Goal: Information Seeking & Learning: Compare options

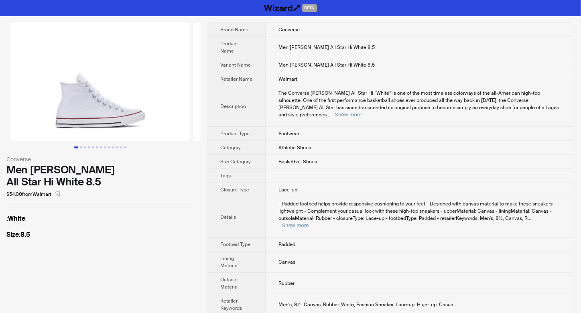
scroll to position [47, 0]
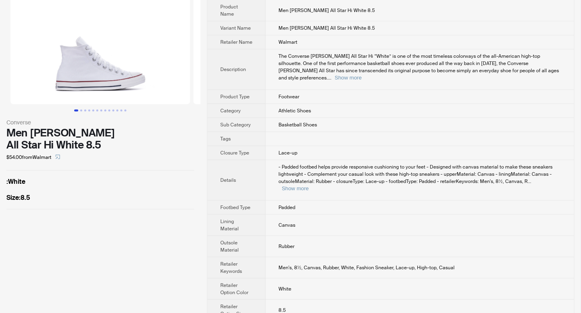
scroll to position [47, 0]
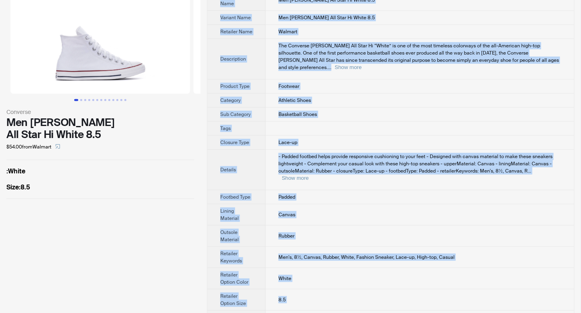
drag, startPoint x: 271, startPoint y: 23, endPoint x: 301, endPoint y: 303, distance: 281.8
click at [301, 303] on tbody "Brand Name Converse Product Name Men Chuck Taylor All Star Hi White 8.5 Variant…" at bounding box center [391, 154] width 367 height 356
copy tbody "Converse Product Name Men Chuck Taylor All Star Hi White 8.5 Variant Name Men C…"
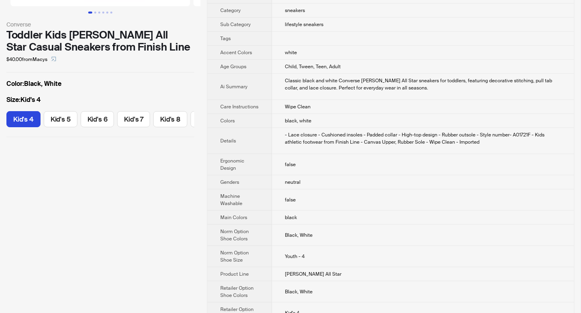
scroll to position [161, 0]
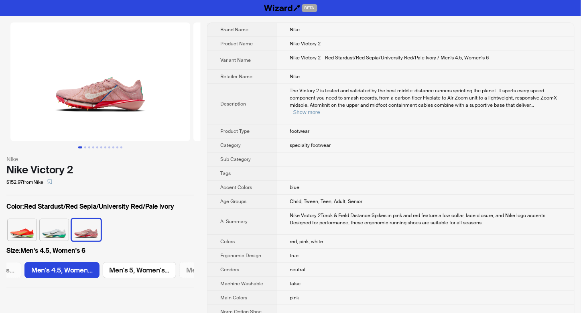
scroll to position [0, 63]
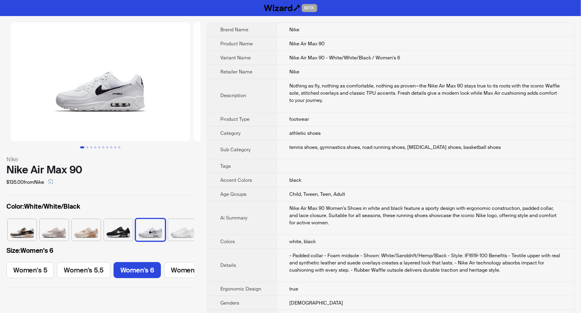
scroll to position [0, 92]
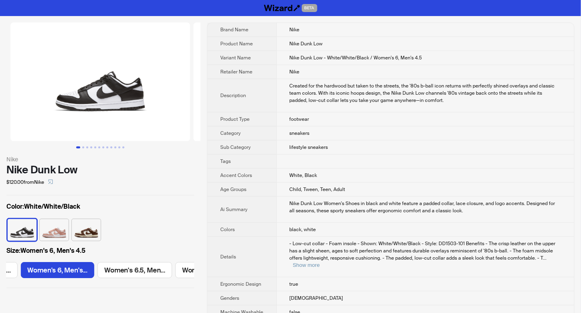
scroll to position [0, 141]
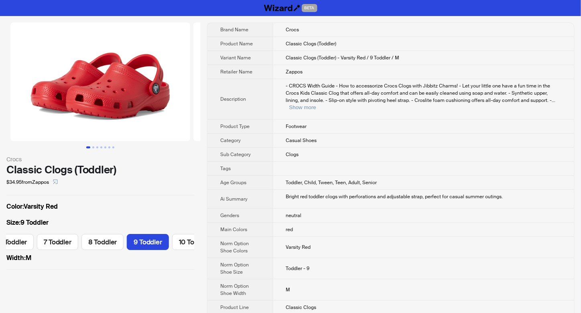
scroll to position [0, 119]
click at [316, 104] on button "Show more" at bounding box center [302, 107] width 27 height 6
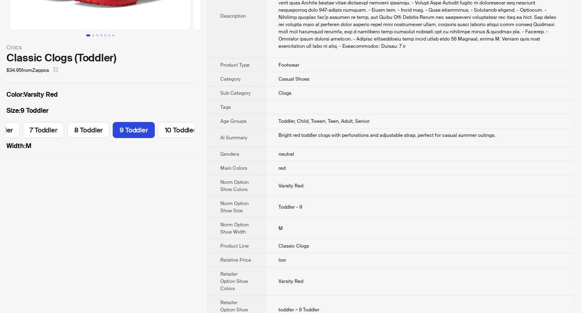
scroll to position [0, 0]
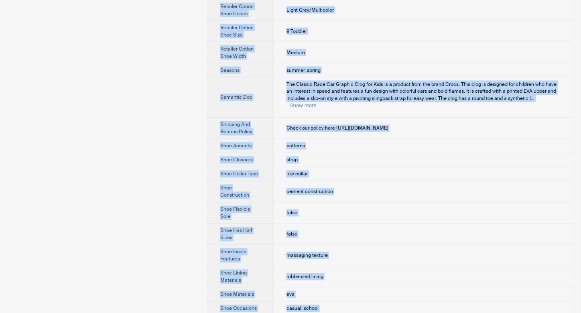
scroll to position [558, 0]
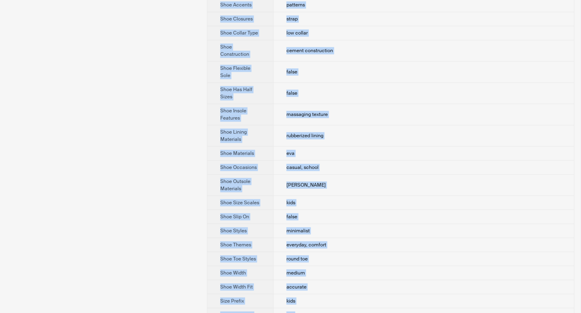
drag, startPoint x: 284, startPoint y: 28, endPoint x: 307, endPoint y: 303, distance: 276.3
copy tbody "Crocs Product Name Classic Race Car Graphic Clog - Kids' Variant Name Classic R…"
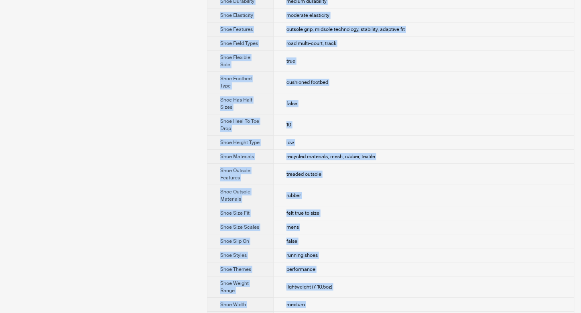
scroll to position [753, 0]
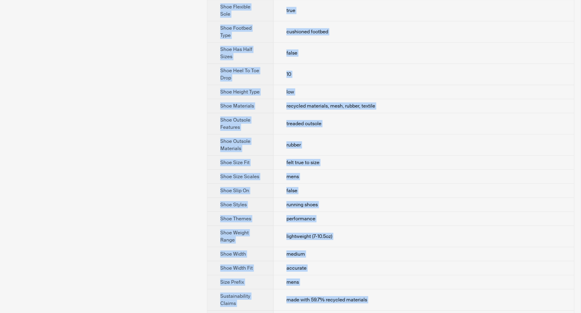
drag, startPoint x: 284, startPoint y: 24, endPoint x: 306, endPoint y: 304, distance: 281.0
copy tbody "Brooks Product Name Glycerin 21 Running Shoe - Men's Variant Name Glycerin 21 R…"
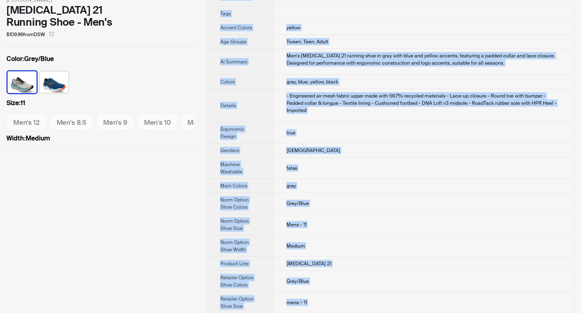
scroll to position [58, 0]
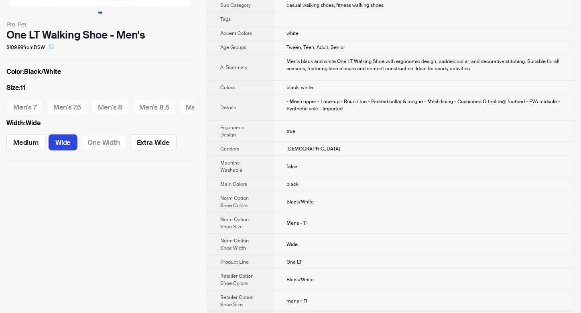
scroll to position [161, 0]
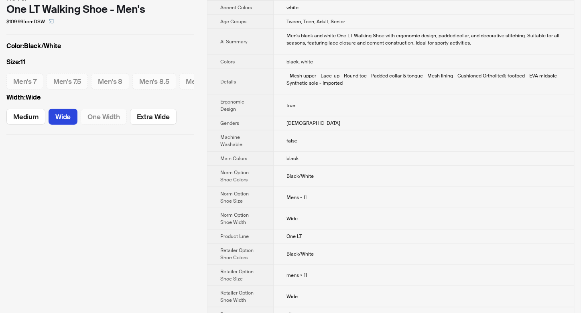
click at [344, 246] on td "Black/White" at bounding box center [424, 254] width 301 height 21
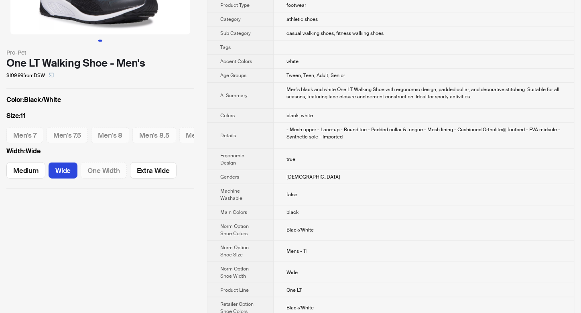
scroll to position [107, 0]
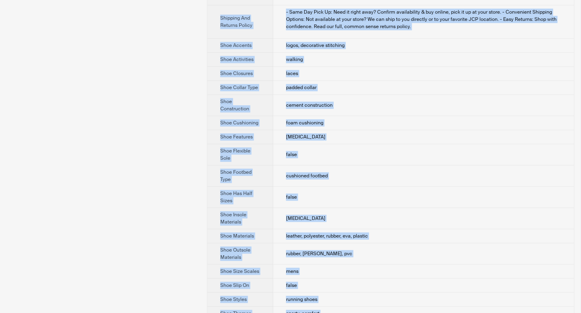
scroll to position [586, 0]
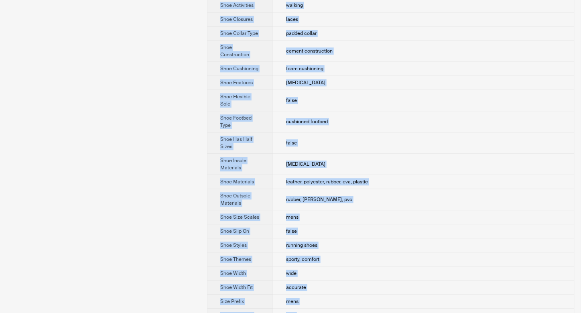
drag, startPoint x: 285, startPoint y: 28, endPoint x: 298, endPoint y: 304, distance: 276.9
copy tbody "SKECHERS Product Name Skechers Mens Vigor 3.0 Walking Shoes Wide Width Variant …"
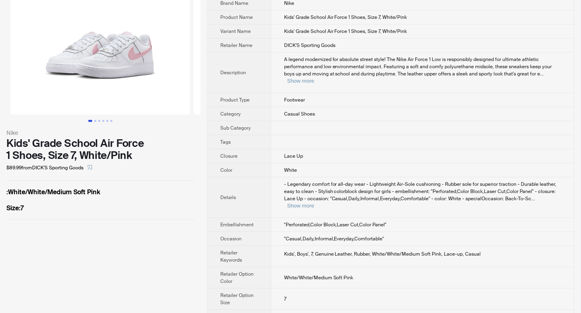
scroll to position [33, 0]
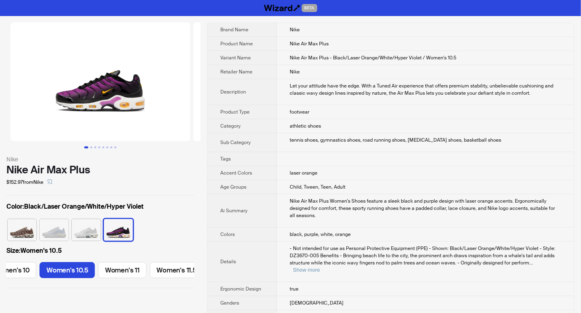
scroll to position [0, 565]
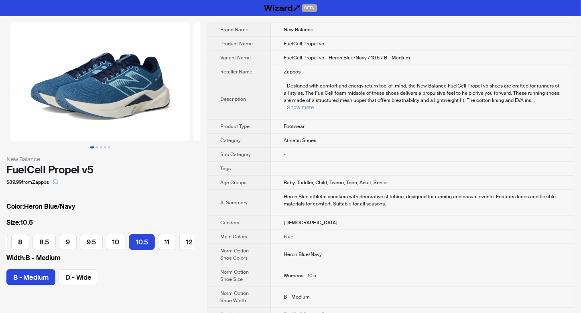
scroll to position [0, 135]
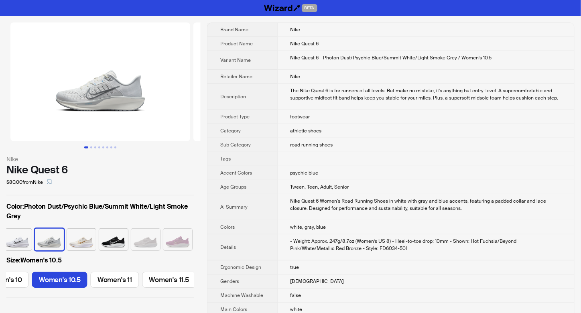
scroll to position [0, 565]
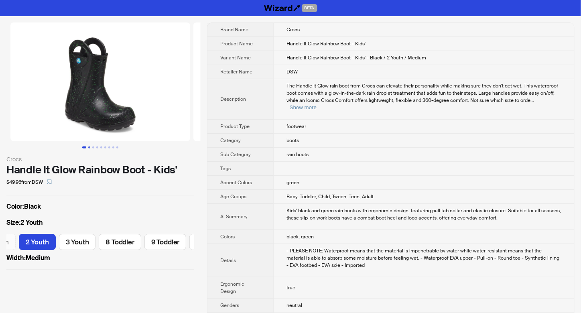
click at [90, 147] on button "Go to slide 2" at bounding box center [89, 148] width 2 height 2
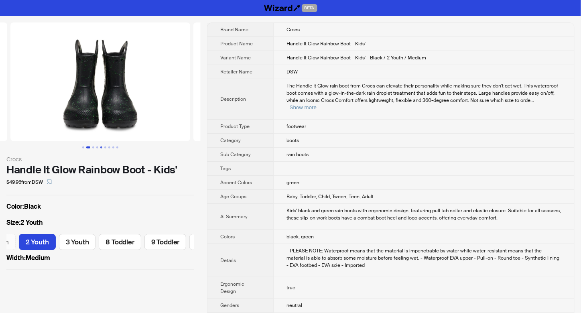
click at [101, 147] on button "Go to slide 5" at bounding box center [101, 148] width 2 height 2
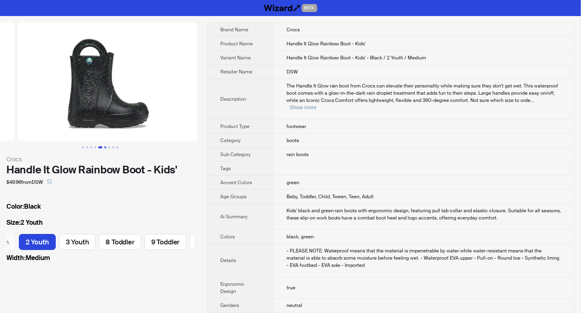
click at [104, 147] on button "Go to slide 6" at bounding box center [105, 148] width 2 height 2
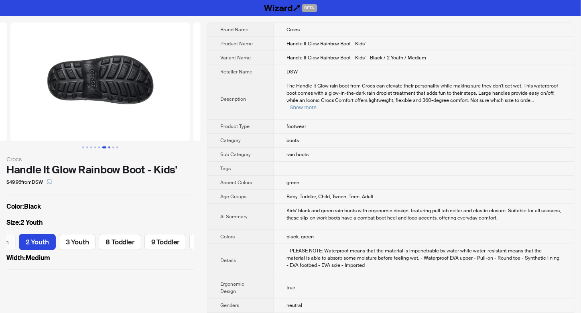
click at [110, 147] on button "Go to slide 7" at bounding box center [109, 148] width 2 height 2
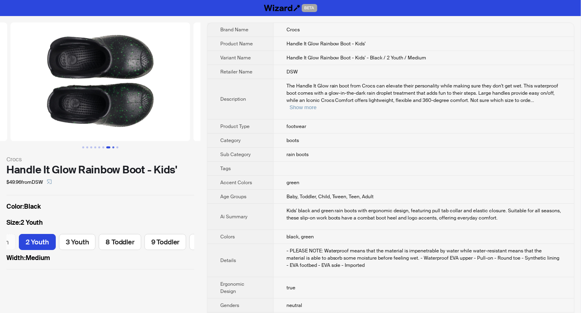
click at [113, 148] on button "Go to slide 8" at bounding box center [113, 148] width 2 height 2
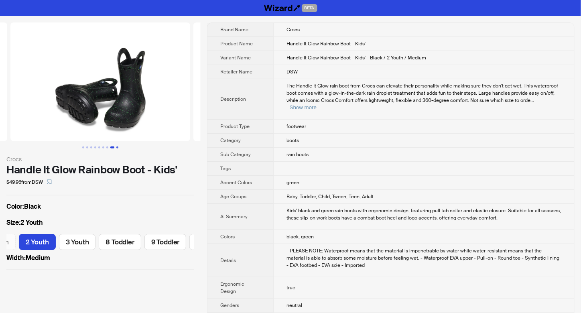
click at [116, 147] on button "Go to slide 9" at bounding box center [117, 148] width 2 height 2
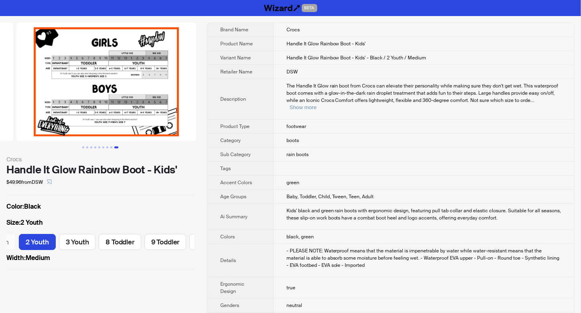
scroll to position [0, 1464]
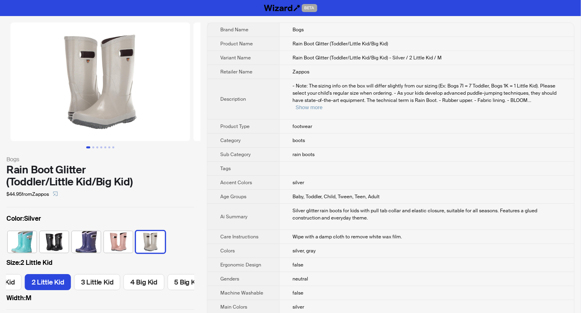
scroll to position [0, 367]
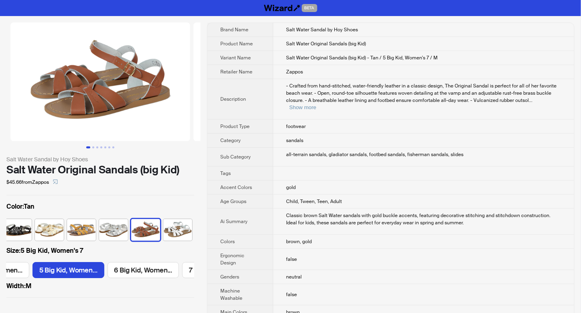
scroll to position [0, 63]
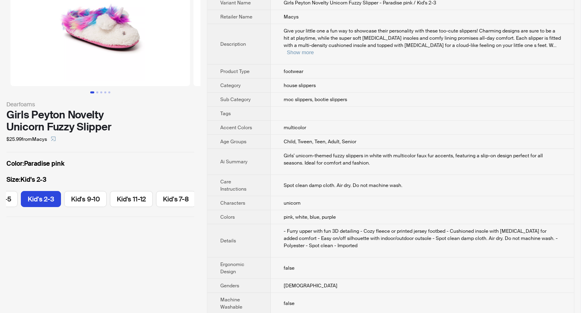
scroll to position [161, 0]
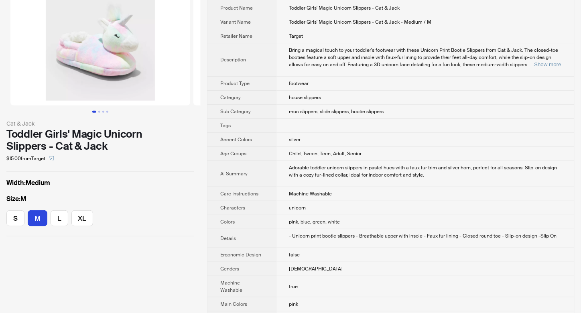
scroll to position [107, 0]
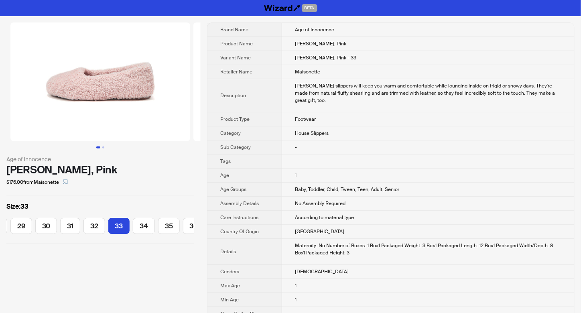
scroll to position [53, 0]
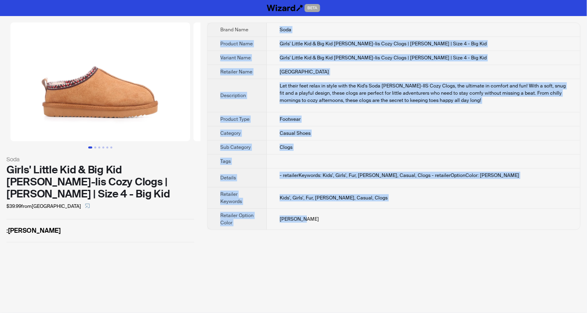
drag, startPoint x: 279, startPoint y: 26, endPoint x: 307, endPoint y: 224, distance: 200.6
click at [307, 224] on tbody "Brand Name Soda Product Name Girls' Little Kid & Big Kid [PERSON_NAME]-Iis Cozy…" at bounding box center [394, 126] width 373 height 207
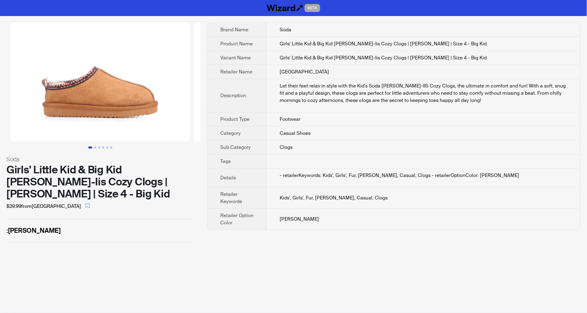
click at [127, 215] on div "Soda Girls' Little Kid & Big Kid [PERSON_NAME]-Iis Cozy Clogs | [PERSON_NAME] |…" at bounding box center [100, 132] width 201 height 233
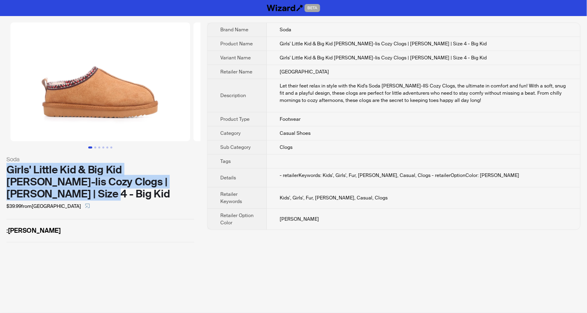
drag, startPoint x: 136, startPoint y: 193, endPoint x: 8, endPoint y: 171, distance: 129.1
click at [8, 171] on div "Girls' Little Kid & Big Kid [PERSON_NAME]-Iis Cozy Clogs | [PERSON_NAME] | Size…" at bounding box center [100, 182] width 188 height 36
copy div "Girls' Little Kid & Big Kid Simmon-Iis Cozy Clogs | Tan Brown | Size 4 - Big Kid"
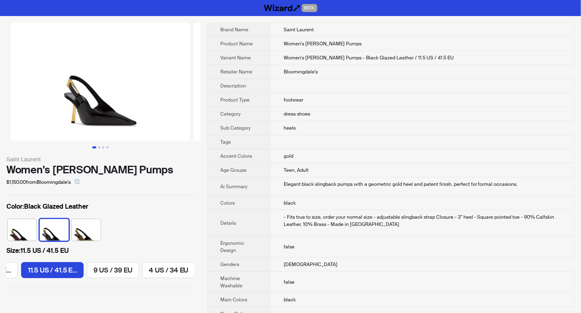
scroll to position [0, 517]
click at [99, 149] on button "Go to slide 2" at bounding box center [99, 148] width 2 height 2
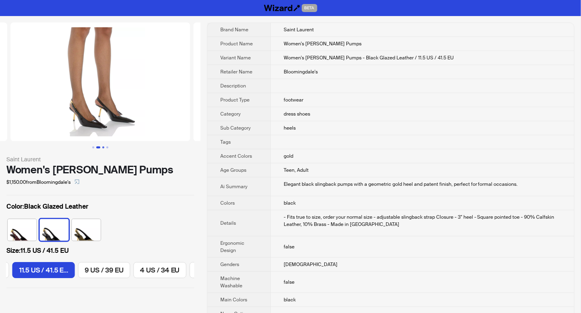
click at [102, 148] on button "Go to slide 3" at bounding box center [103, 148] width 2 height 2
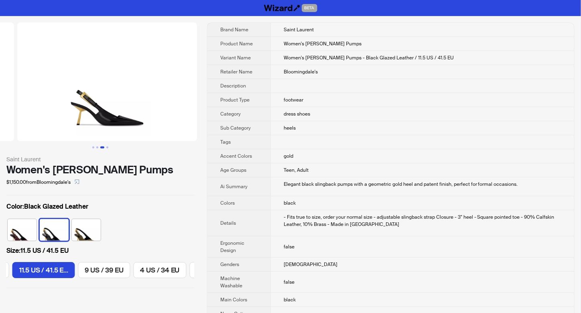
scroll to position [0, 366]
click at [108, 148] on button "Go to slide 4" at bounding box center [107, 148] width 2 height 2
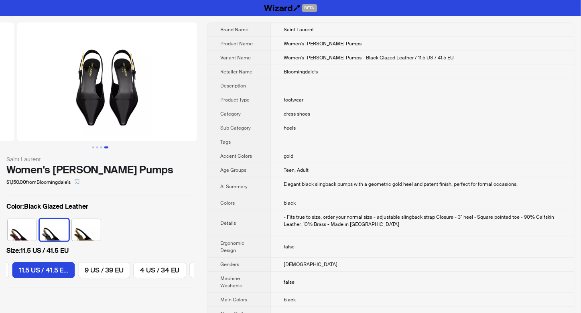
scroll to position [0, 549]
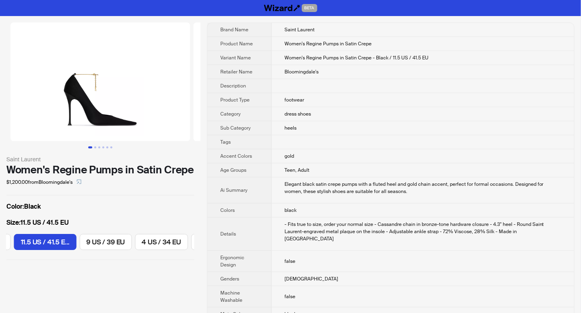
scroll to position [0, 450]
click at [94, 148] on button "Go to slide 2" at bounding box center [95, 148] width 2 height 2
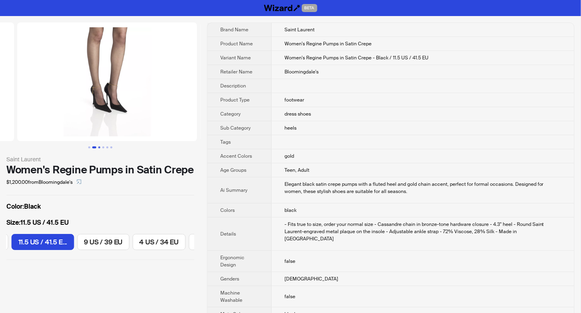
scroll to position [0, 183]
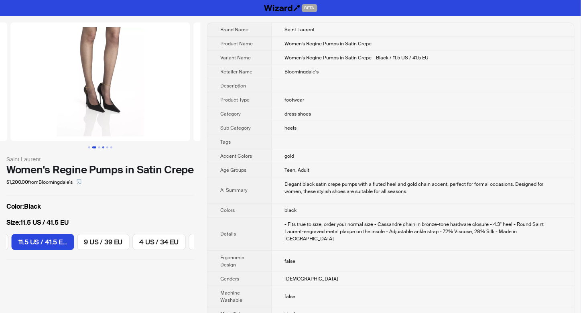
click at [103, 147] on button "Go to slide 4" at bounding box center [103, 148] width 2 height 2
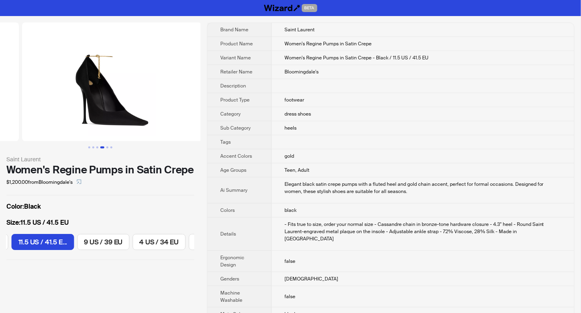
scroll to position [0, 549]
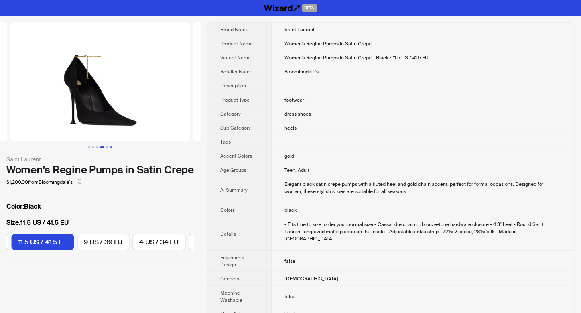
click at [110, 147] on button "Go to slide 6" at bounding box center [111, 148] width 2 height 2
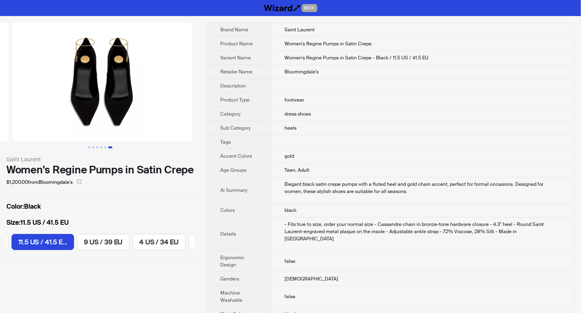
scroll to position [0, 915]
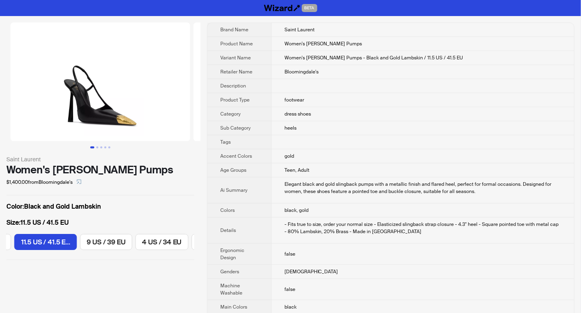
scroll to position [0, 517]
click at [100, 148] on button "Go to slide 3" at bounding box center [101, 148] width 2 height 2
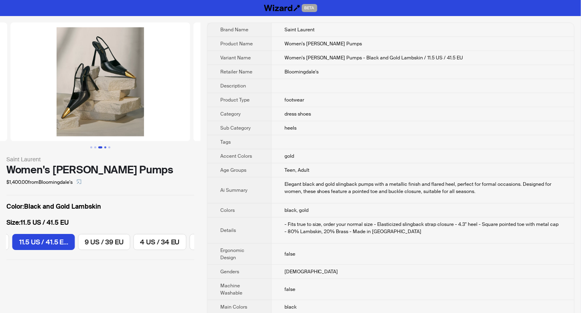
click at [104, 147] on button "Go to slide 4" at bounding box center [105, 148] width 2 height 2
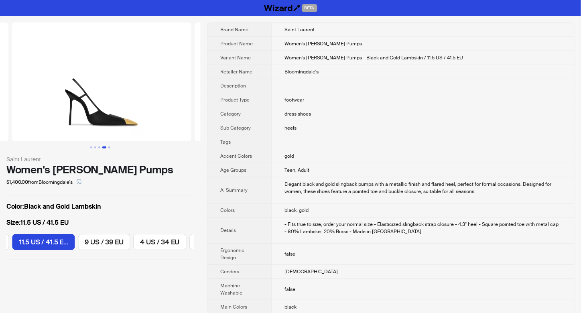
scroll to position [0, 549]
click at [108, 147] on button "Go to slide 5" at bounding box center [109, 148] width 2 height 2
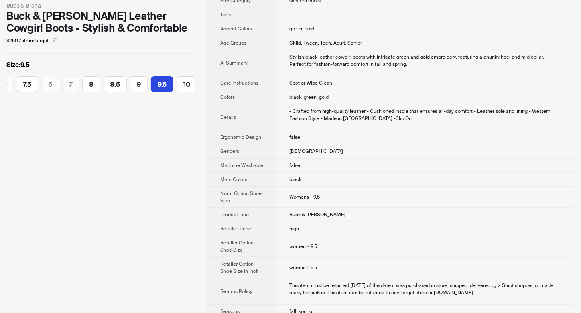
scroll to position [161, 0]
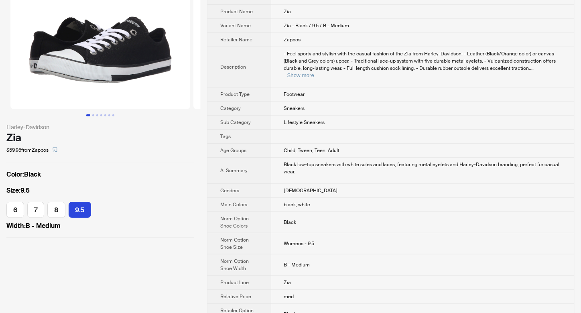
scroll to position [53, 0]
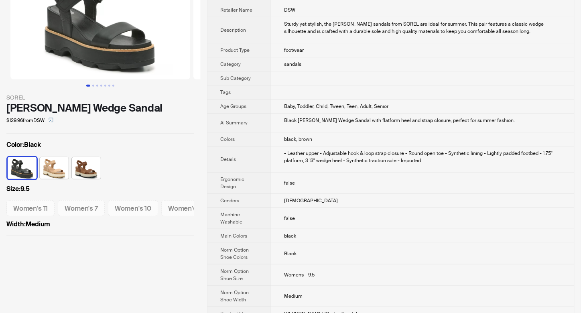
scroll to position [107, 0]
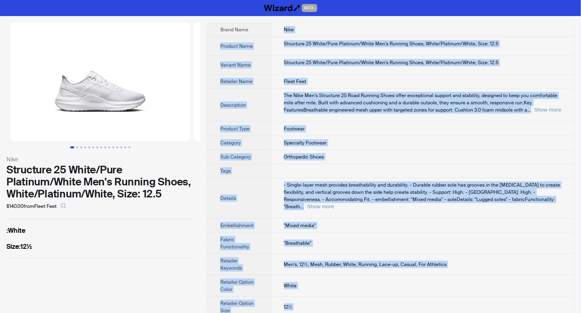
scroll to position [15, 0]
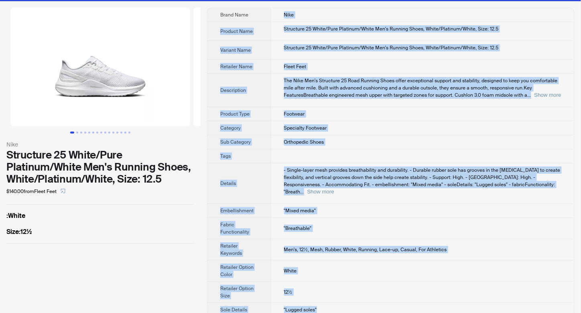
drag, startPoint x: 277, startPoint y: 27, endPoint x: 322, endPoint y: 304, distance: 281.0
click at [322, 304] on tbody "Brand Name Nike Product Name Structure 25 White/Pure Platinum/White Men's Runni…" at bounding box center [391, 162] width 367 height 309
copy tbody "Nike Product Name Structure 25 White/Pure Platinum/White Men's Running Shoes, W…"
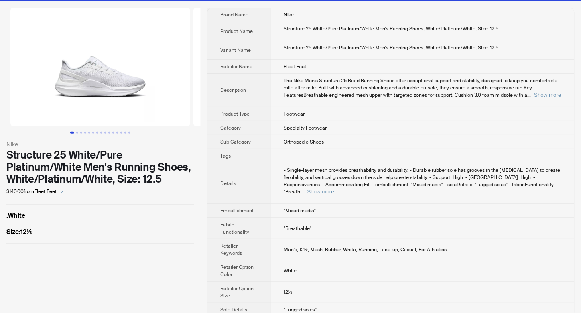
click at [184, 260] on div "Nike Structure 25 White/Pure Platinum/White Men's Running Shoes, White/Platinum…" at bounding box center [100, 162] width 201 height 322
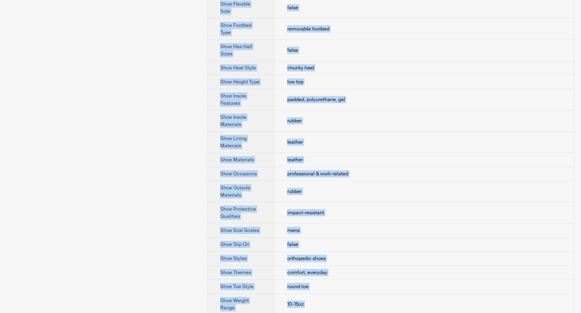
scroll to position [707, 0]
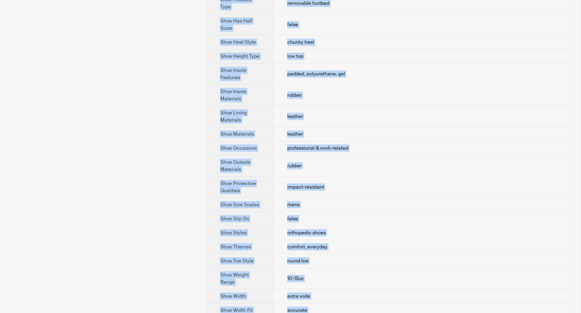
drag, startPoint x: 281, startPoint y: 28, endPoint x: 313, endPoint y: 301, distance: 274.4
copy tbody "Dr. Comfort Product Name Dr. Comfort William Black Diabetic Shoes for Men-Easy …"
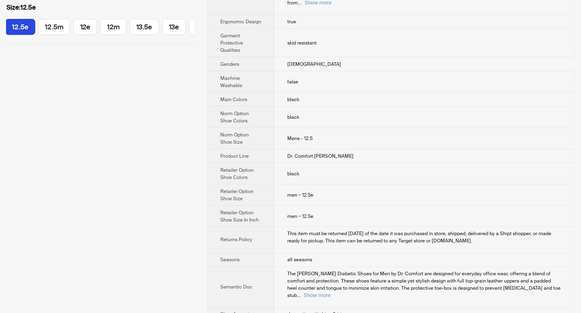
click at [118, 169] on div "Dr. Comfort Dr. Comfort William Black Diabetic Shoes for Men-Easy Off with Remo…" at bounding box center [100, 258] width 201 height 1043
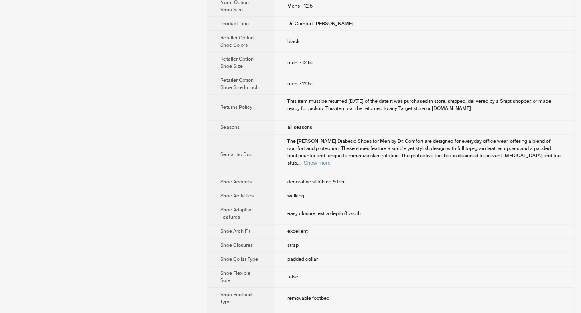
scroll to position [386, 0]
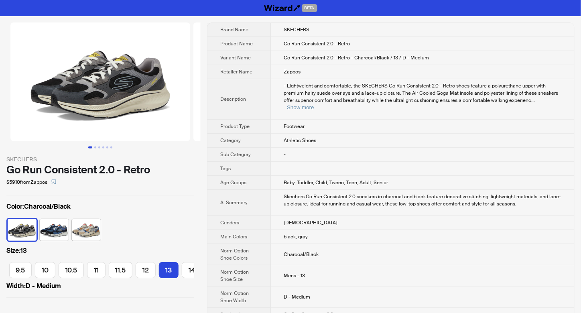
scroll to position [0, 115]
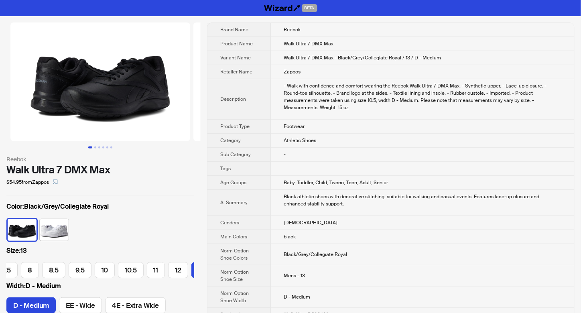
scroll to position [0, 70]
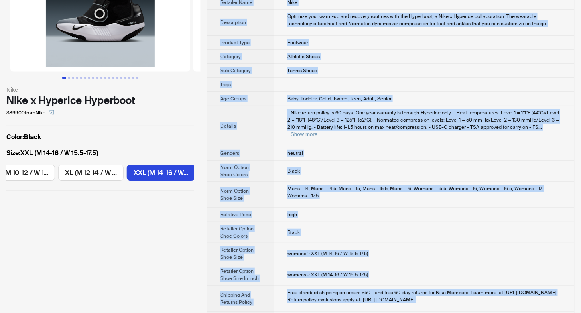
scroll to position [92, 0]
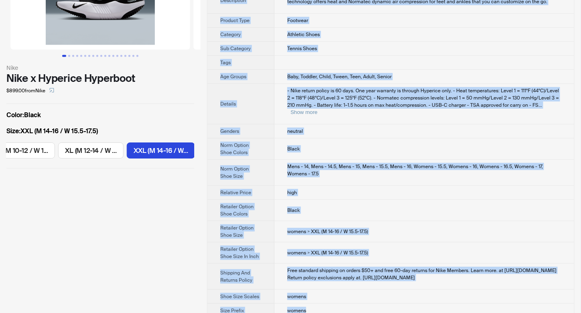
drag, startPoint x: 285, startPoint y: 32, endPoint x: 307, endPoint y: 301, distance: 270.2
click at [307, 301] on tbody "Brand Name Nike Product Name Nike x Hyperice Hyperboot Variant Name Nike x Hype…" at bounding box center [391, 124] width 367 height 386
copy tbody "Nike Product Name Nike x Hyperice Hyperboot Variant Name Nike x Hyperice Hyperb…"
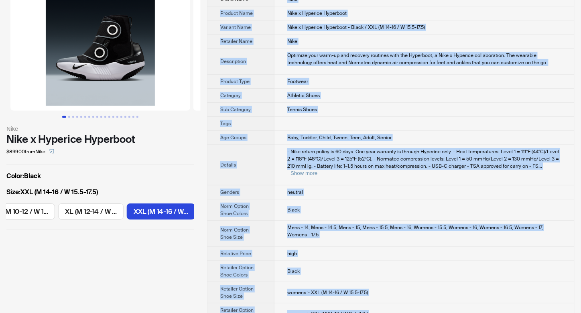
scroll to position [0, 0]
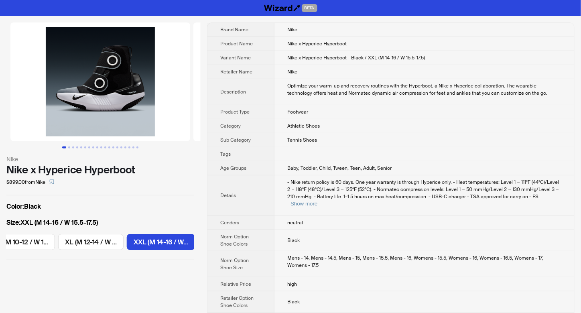
click at [164, 263] on div "Nike Nike x Hyperice Hyperboot $899.00 from Nike Color : Black Size : XXL (M 14…" at bounding box center [100, 141] width 201 height 250
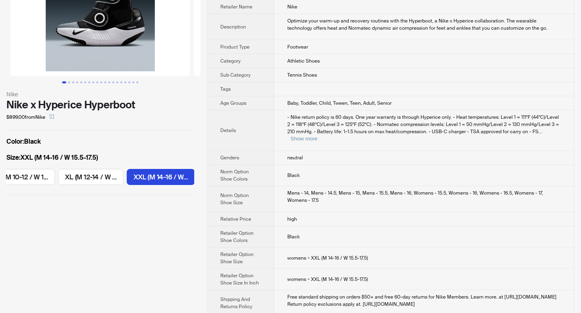
scroll to position [92, 0]
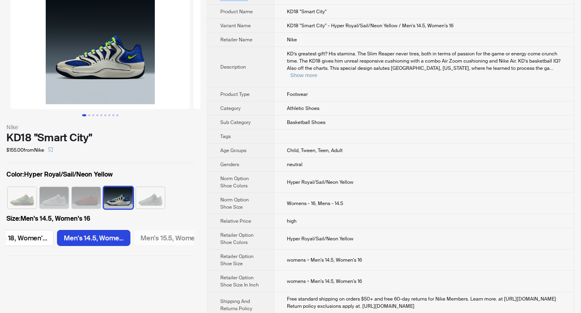
scroll to position [61, 0]
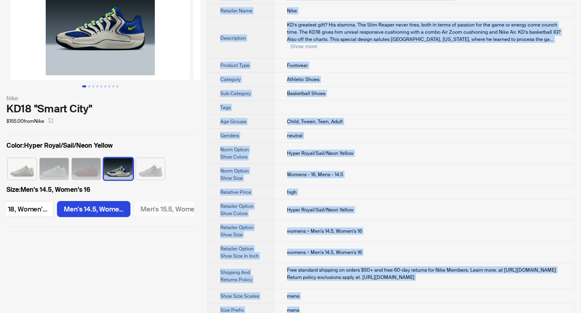
drag, startPoint x: 283, startPoint y: 25, endPoint x: 307, endPoint y: 305, distance: 280.4
click at [307, 305] on tbody "Brand Name Nike Product Name KD18 "Smart City" Variant Name KD18 "Smart City" -…" at bounding box center [391, 139] width 367 height 355
copy tbody "Nike Product Name KD18 "Smart City" Variant Name KD18 "Smart City" - Hyper Roya…"
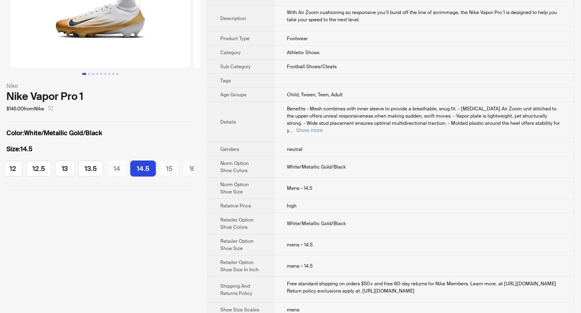
scroll to position [87, 0]
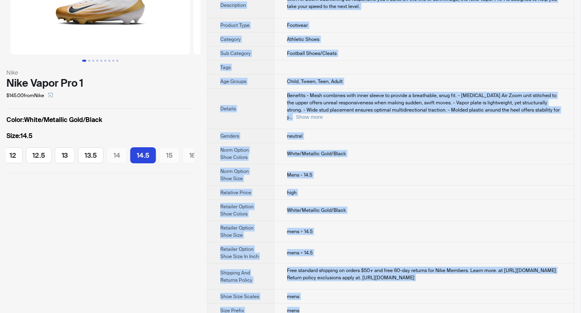
drag, startPoint x: 280, startPoint y: 29, endPoint x: 305, endPoint y: 306, distance: 277.7
click at [305, 306] on tbody "Brand Name Nike Product Name Nike Vapor Pro 1 Variant Name Nike Vapor Pro 1 - W…" at bounding box center [391, 126] width 367 height 381
copy tbody "Nike Product Name Nike Vapor Pro 1 Variant Name Nike Vapor Pro 1 - White/Metall…"
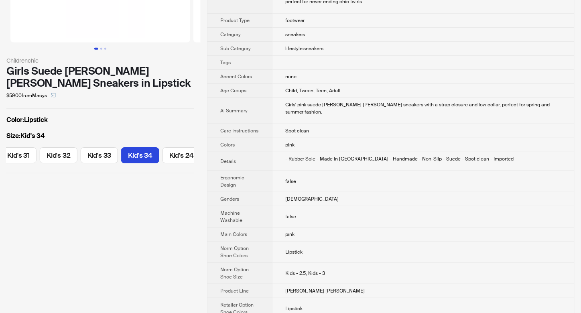
scroll to position [107, 0]
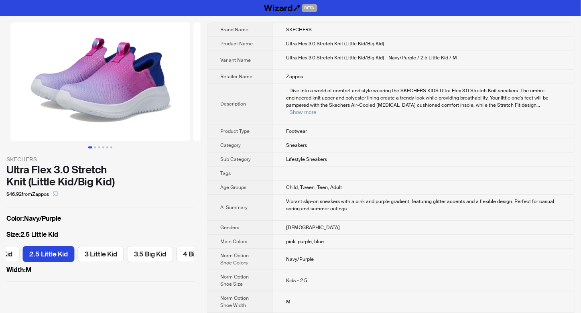
scroll to position [0, 516]
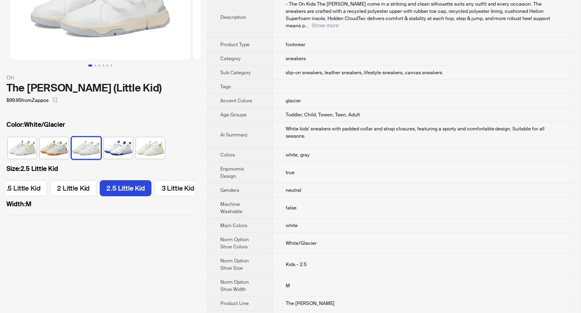
scroll to position [161, 0]
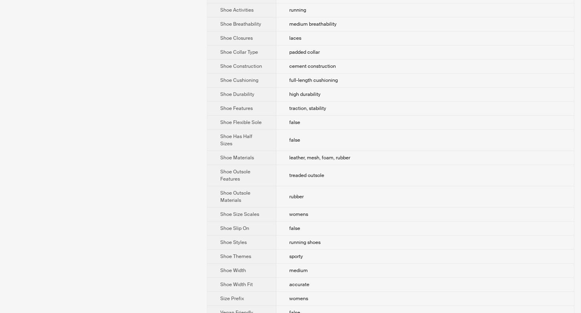
scroll to position [569, 0]
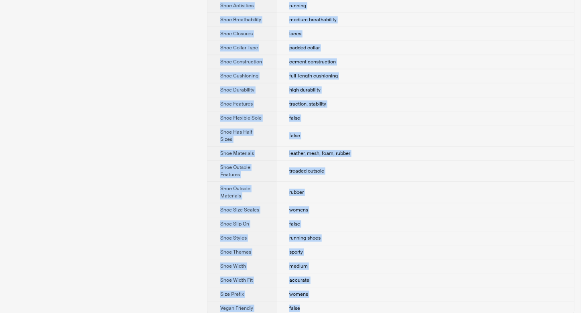
drag, startPoint x: 287, startPoint y: 26, endPoint x: 313, endPoint y: 305, distance: 280.1
copy tbody "Nike Product Name Nike Air Max Command Variant Name Nike Air Max Command - Blac…"
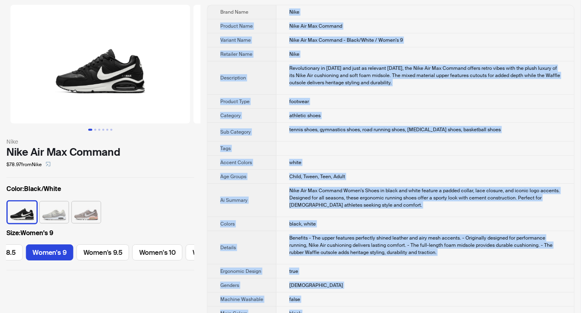
scroll to position [0, 0]
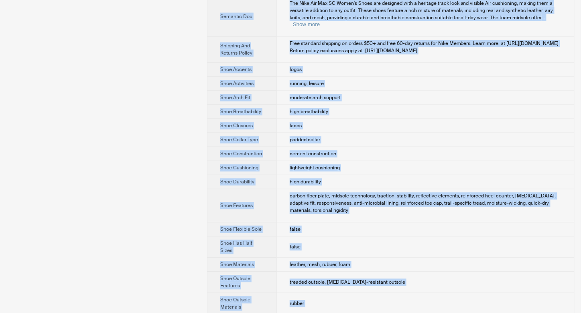
scroll to position [630, 0]
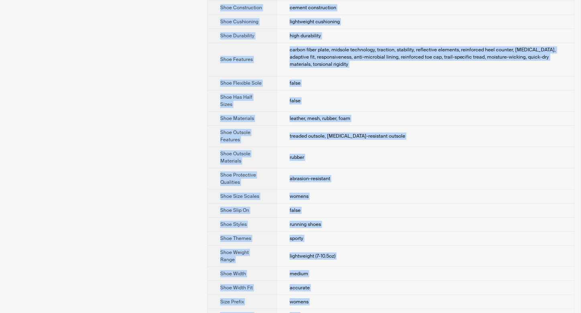
drag, startPoint x: 278, startPoint y: 25, endPoint x: 307, endPoint y: 303, distance: 280.1
copy tbody "Nike Product Name Nike Air Max SC Variant Name Nike Air Max SC - Black/Black/Wh…"
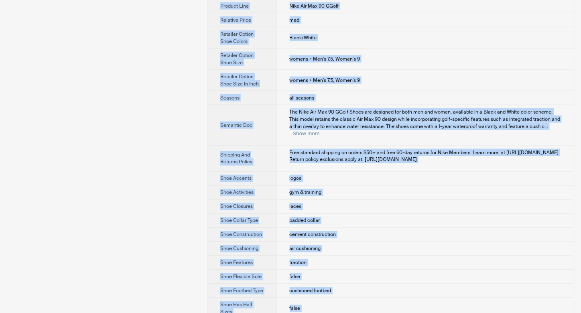
scroll to position [521, 0]
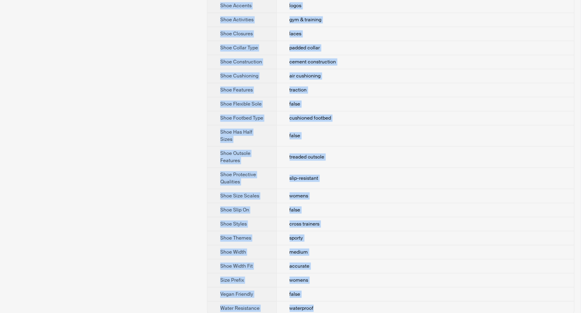
drag, startPoint x: 283, startPoint y: 29, endPoint x: 315, endPoint y: 303, distance: 275.2
copy tbody "Nike Product Name Nike Air Max 90 G Variant Name Nike Air Max 90 G - Black/Whit…"
click at [340, 217] on td "cross trainers" at bounding box center [426, 224] width 298 height 14
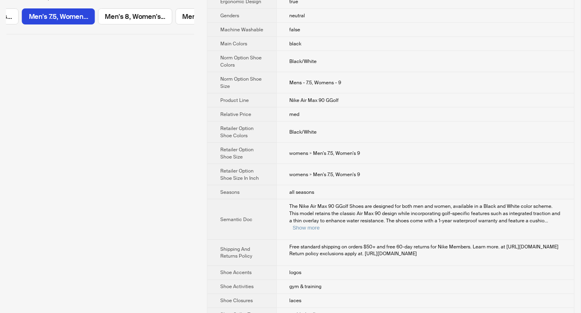
scroll to position [0, 0]
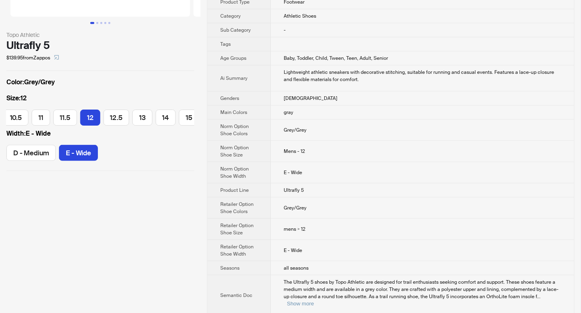
scroll to position [161, 0]
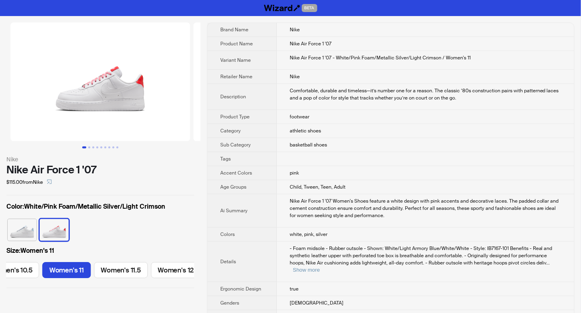
scroll to position [0, 611]
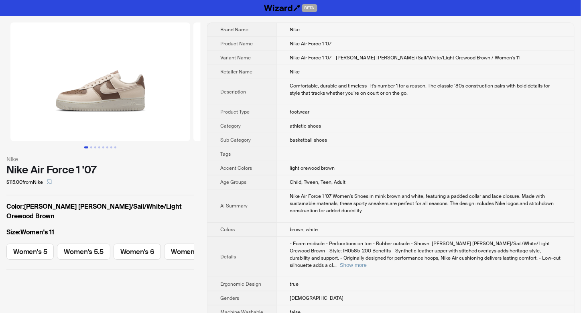
scroll to position [0, 611]
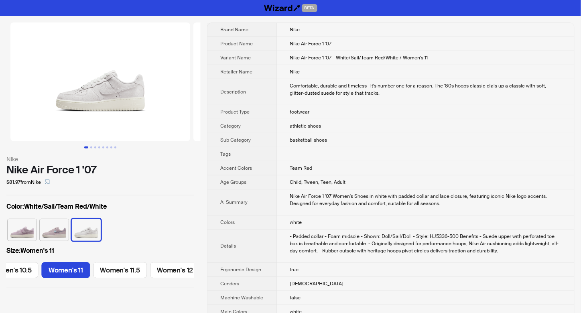
scroll to position [0, 611]
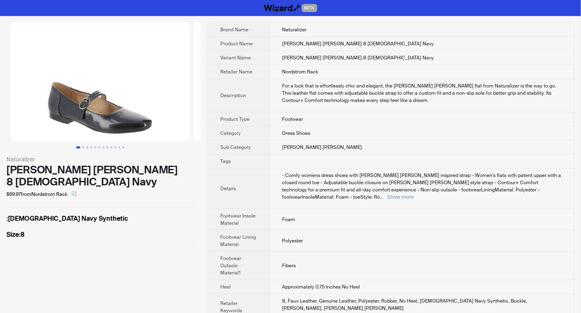
click at [117, 214] on label ": [DEMOGRAPHIC_DATA] Navy Synthetic" at bounding box center [100, 219] width 188 height 10
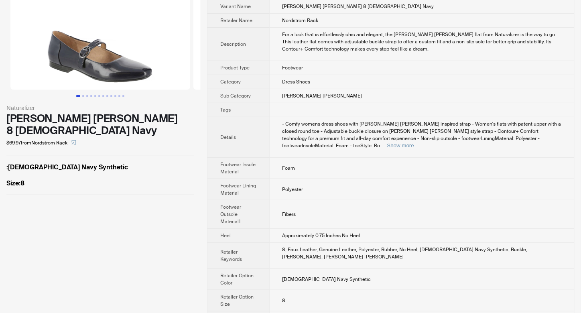
scroll to position [55, 0]
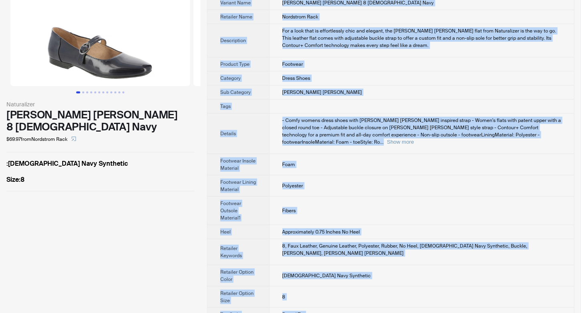
drag, startPoint x: 279, startPoint y: 24, endPoint x: 320, endPoint y: 301, distance: 279.6
click at [320, 301] on tbody "Brand Name Naturalizer Product Name [PERSON_NAME] [PERSON_NAME] 8 [DEMOGRAPHIC_…" at bounding box center [391, 145] width 367 height 354
copy tbody "Naturalizer Product Name [PERSON_NAME] [PERSON_NAME] 8 [DEMOGRAPHIC_DATA] Navy …"
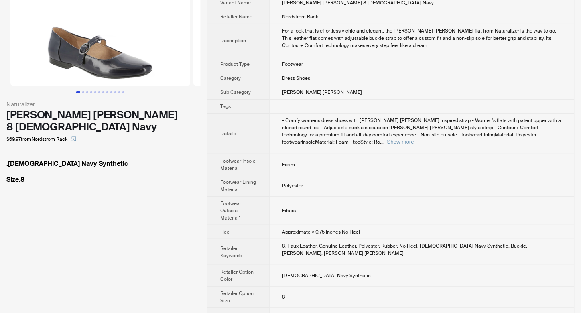
click at [104, 182] on div "Naturalizer [PERSON_NAME] [PERSON_NAME] 8 [DEMOGRAPHIC_DATA] Navy $69.97 from N…" at bounding box center [100, 79] width 201 height 237
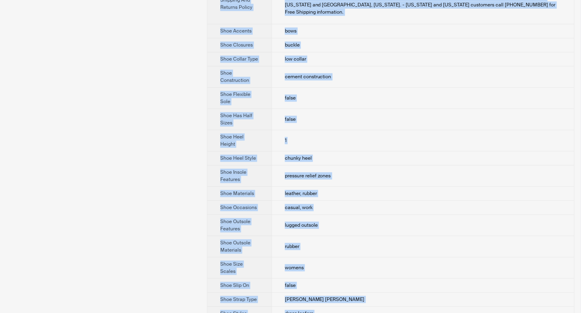
scroll to position [558, 0]
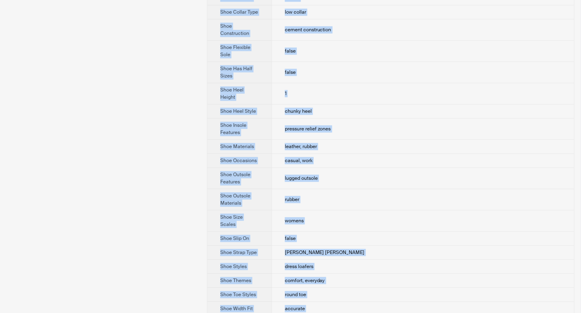
drag, startPoint x: 281, startPoint y: 24, endPoint x: 310, endPoint y: 305, distance: 282.1
copy tbody "Bella Vita Product Name Women's Britt Comfort Mary Janes Shoes Variant Name Wom…"
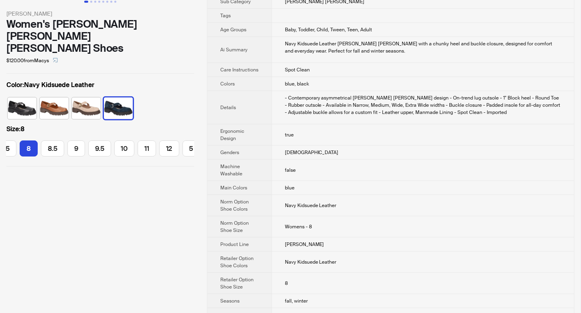
scroll to position [161, 0]
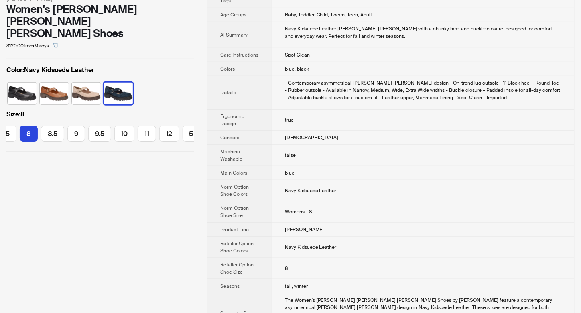
click at [157, 159] on div "Bella Vita Women's Britt Comfort Mary Janes Shoes $120.00 from Macys Color : Na…" at bounding box center [100, 301] width 201 height 892
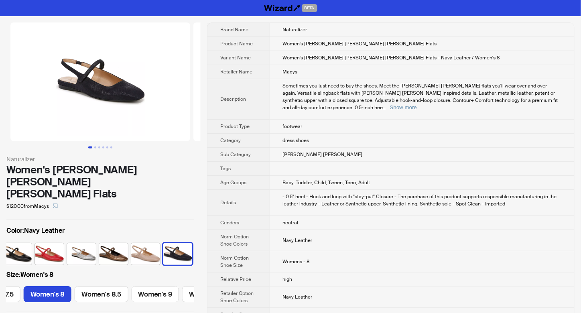
scroll to position [0, 302]
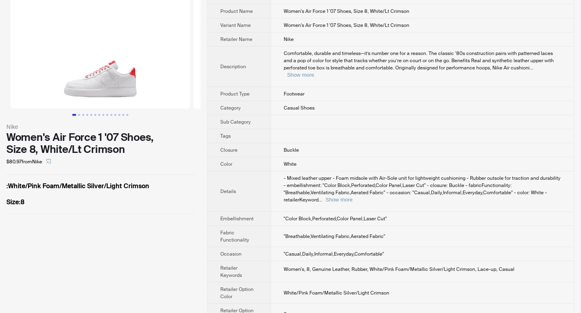
scroll to position [33, 0]
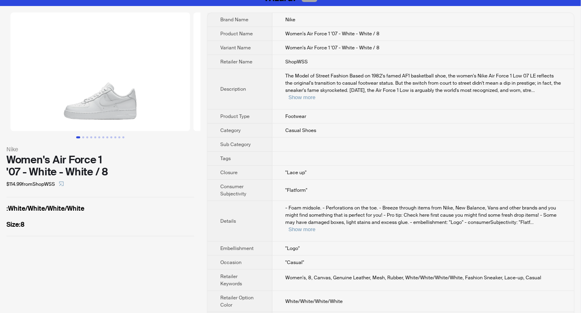
scroll to position [19, 0]
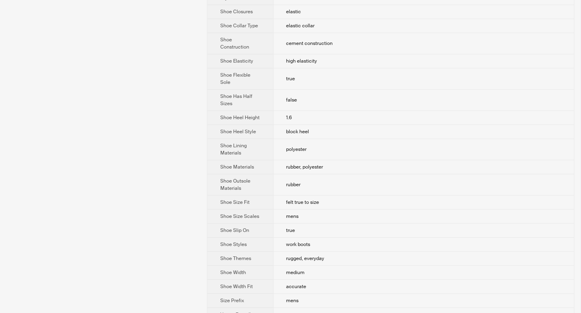
scroll to position [345, 0]
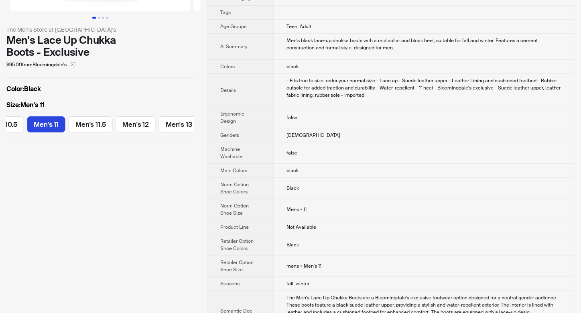
scroll to position [166, 0]
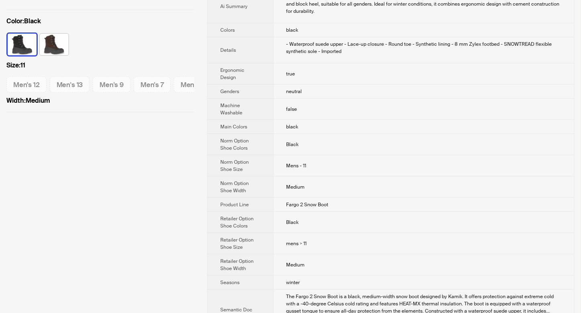
scroll to position [214, 0]
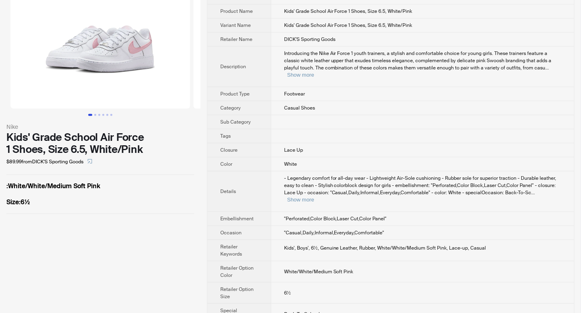
scroll to position [33, 0]
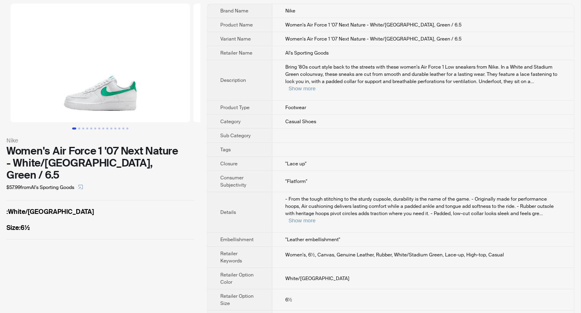
scroll to position [19, 0]
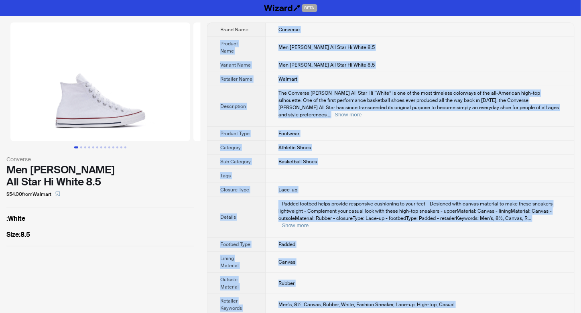
scroll to position [47, 0]
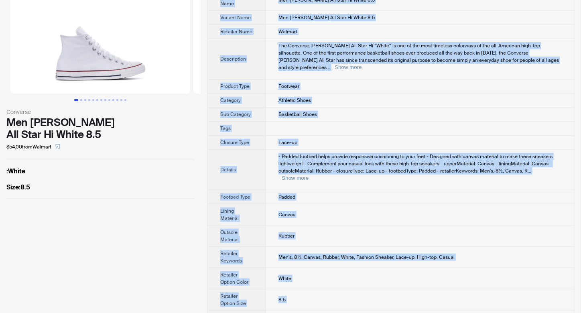
drag, startPoint x: 276, startPoint y: 25, endPoint x: 340, endPoint y: 297, distance: 279.9
click at [340, 297] on tbody "Brand Name Converse Product Name Men [PERSON_NAME] All Star Hi White 8.5 Varian…" at bounding box center [391, 154] width 367 height 356
copy tbody "Loremips Dolorsi Amet Con Adipi Elitse Doe Temp In Utlab 8.0 Etdolor Magn Ali E…"
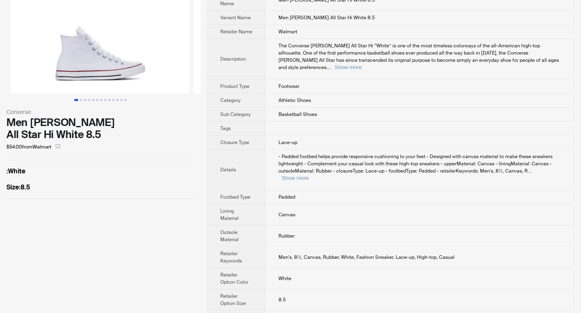
click at [174, 195] on div "Converse Men Chuck Taylor All Star Hi White 8.5 $54.00 from Walmart : White Siz…" at bounding box center [100, 154] width 201 height 370
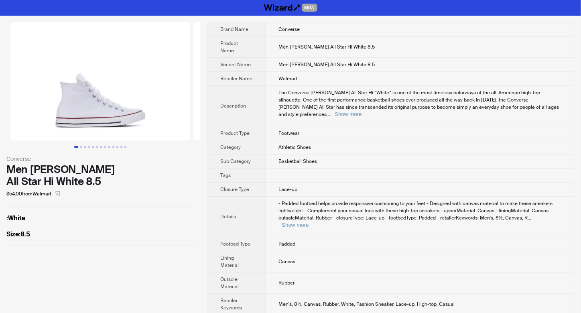
scroll to position [0, 0]
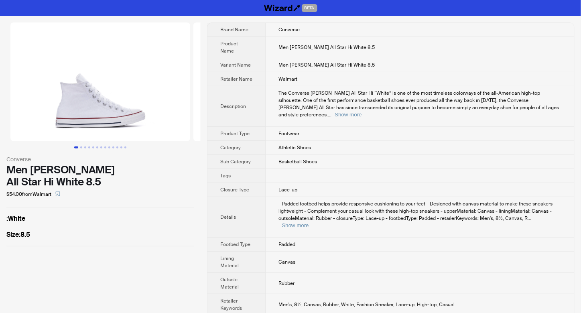
click at [182, 230] on label "Size : 8.5" at bounding box center [100, 235] width 188 height 10
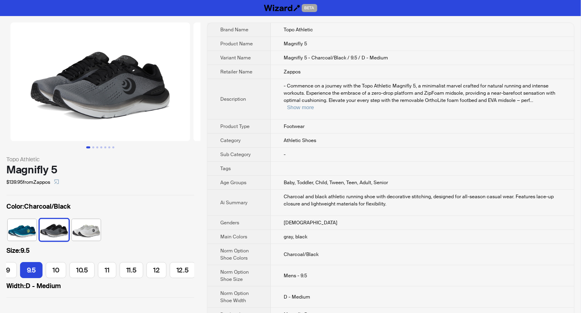
scroll to position [0, 79]
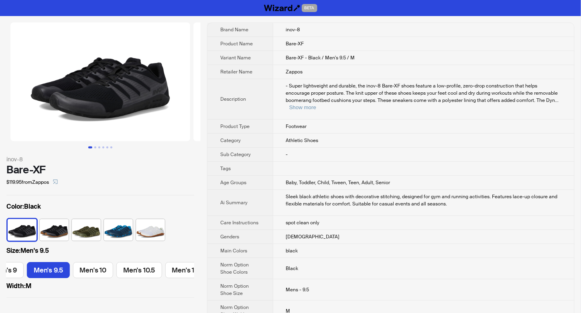
scroll to position [0, 112]
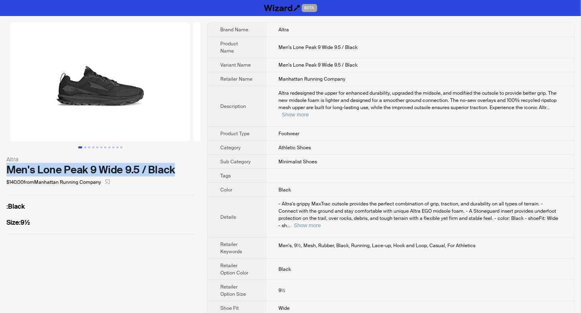
drag, startPoint x: 183, startPoint y: 169, endPoint x: 6, endPoint y: 169, distance: 177.4
click at [6, 169] on div "Altra Men's Lone Peak 9 Wide 9.5 / Black $140.00 from Manhattan Running Company…" at bounding box center [100, 128] width 201 height 225
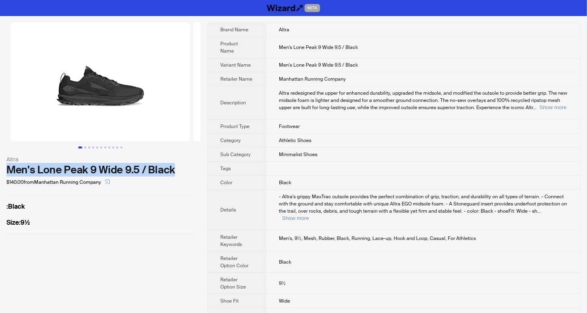
copy div "Men's Lone Peak 9 Wide 9.5 / Black"
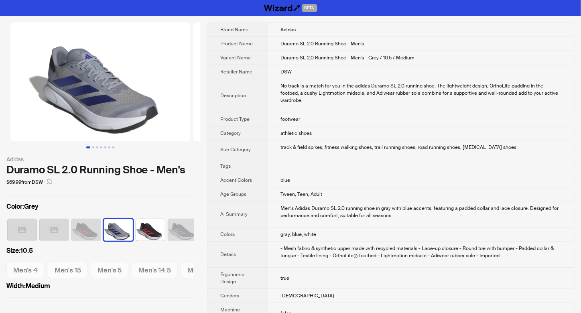
scroll to position [0, 5]
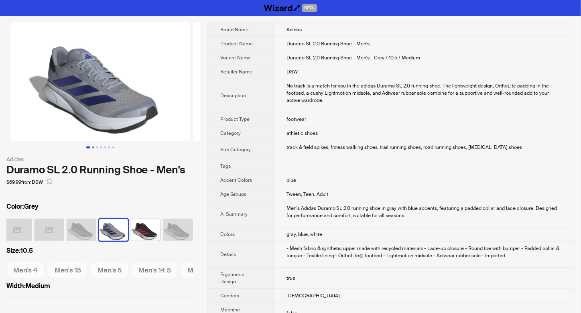
click at [94, 147] on button "Go to slide 2" at bounding box center [93, 148] width 2 height 2
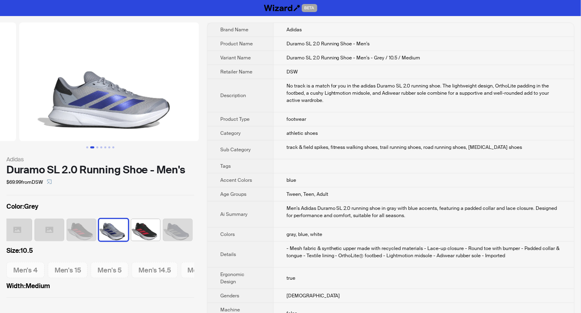
scroll to position [0, 183]
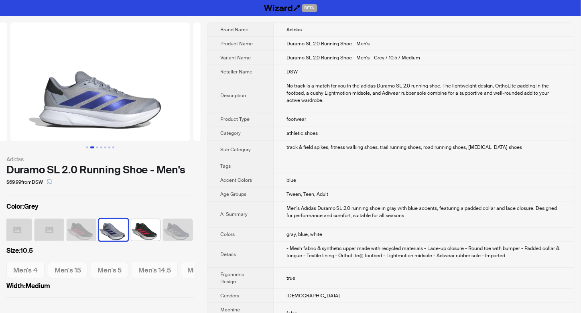
click at [94, 147] on button "Go to slide 2" at bounding box center [92, 148] width 4 height 2
click at [98, 147] on button "Go to slide 3" at bounding box center [97, 148] width 2 height 2
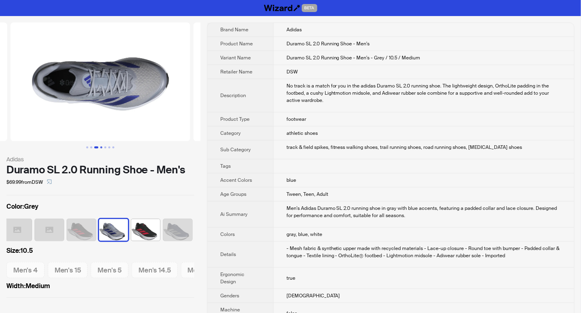
click at [102, 149] on button "Go to slide 4" at bounding box center [101, 148] width 2 height 2
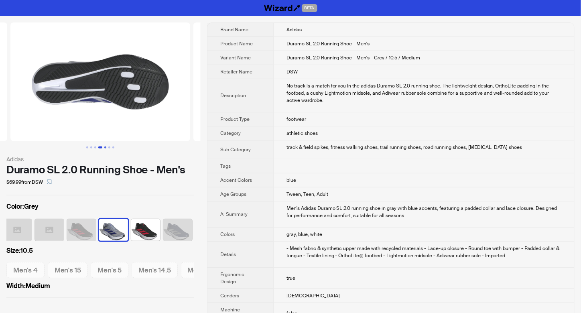
click at [106, 149] on button "Go to slide 5" at bounding box center [105, 148] width 2 height 2
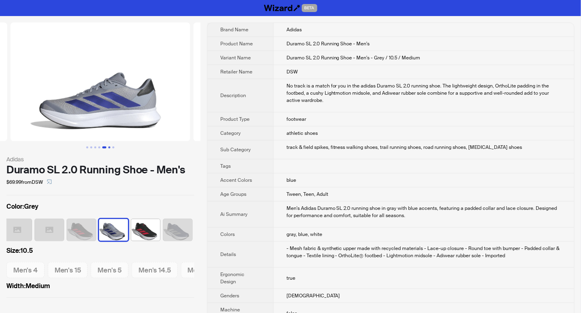
click at [108, 149] on button "Go to slide 6" at bounding box center [109, 148] width 2 height 2
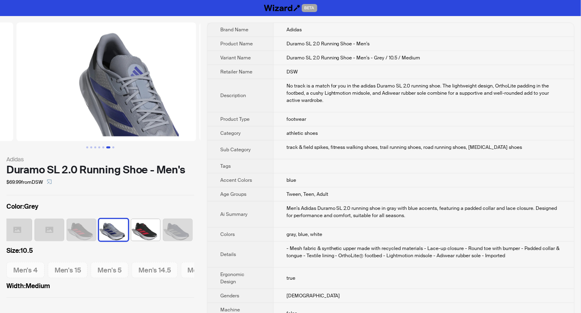
scroll to position [0, 915]
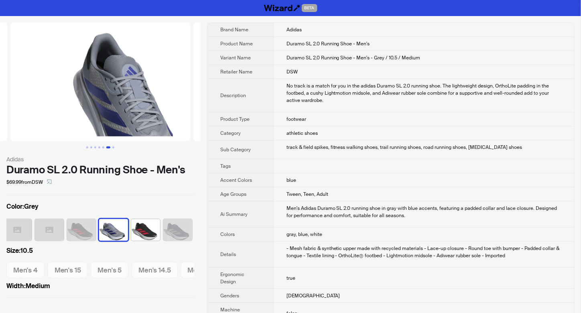
click at [116, 148] on ul at bounding box center [100, 148] width 201 height 2
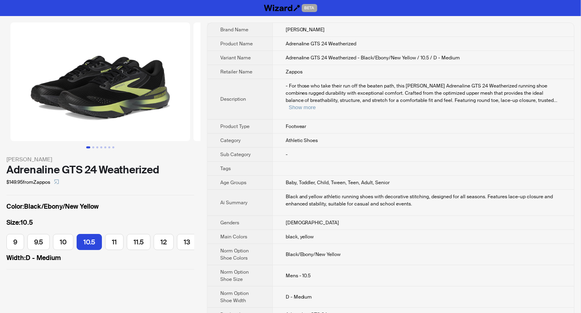
scroll to position [0, 0]
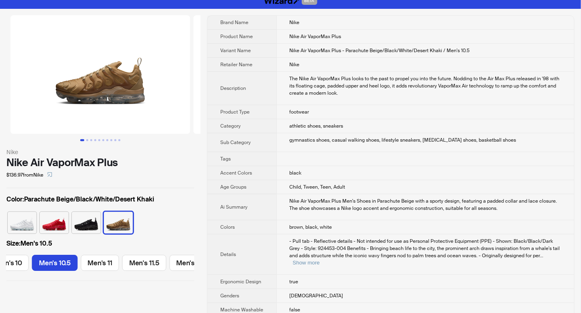
scroll to position [7, 0]
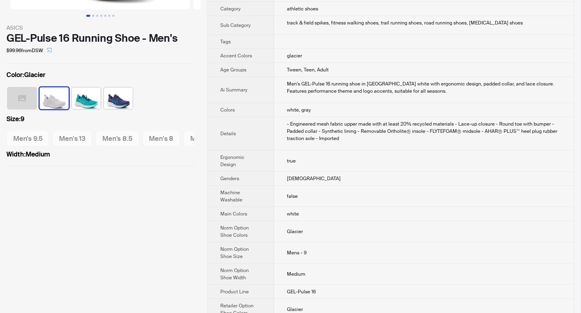
scroll to position [161, 0]
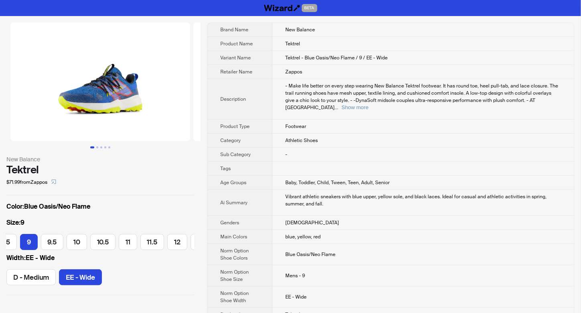
scroll to position [53, 0]
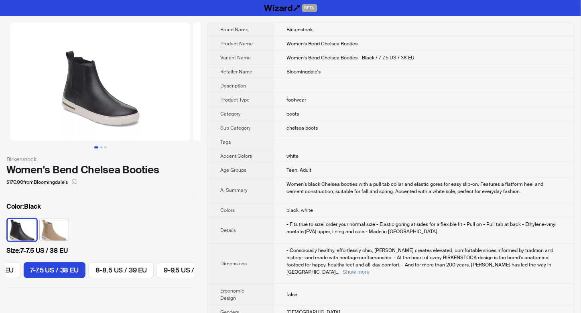
scroll to position [0, 121]
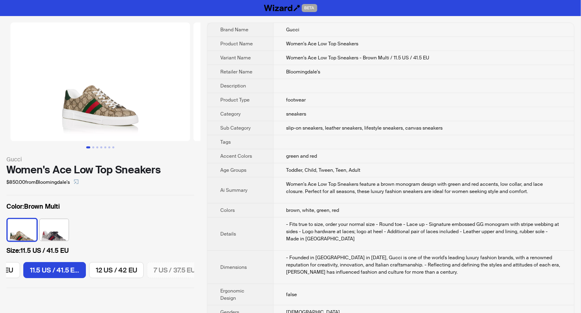
scroll to position [0, 897]
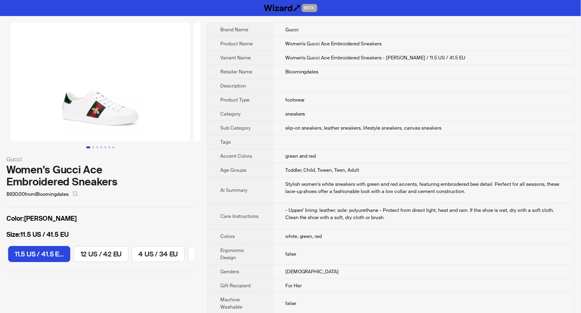
scroll to position [0, 787]
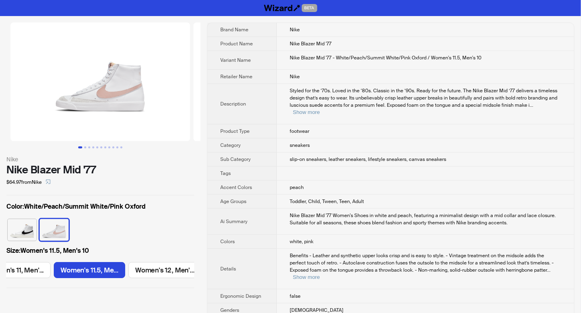
scroll to position [0, 951]
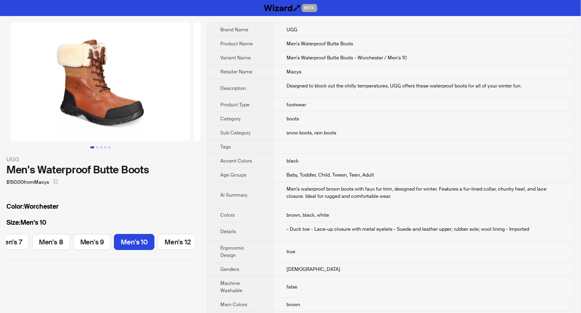
scroll to position [0, 15]
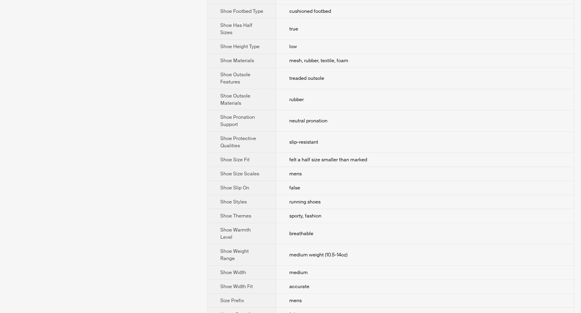
scroll to position [717, 0]
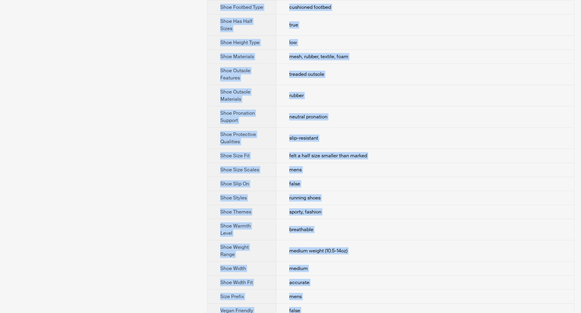
drag, startPoint x: 288, startPoint y: 28, endPoint x: 347, endPoint y: 303, distance: 280.8
copy tbody "Nike Product Name Nike Air Max 270 Variant Name Nike Air Max 270 - White/White/…"
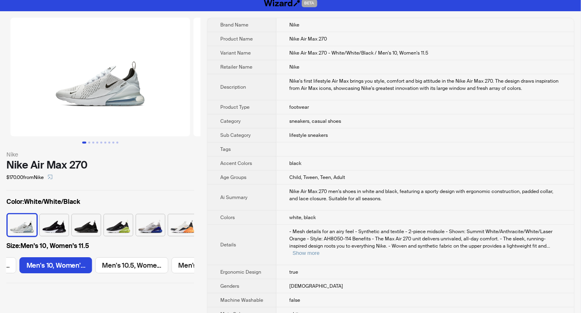
scroll to position [0, 0]
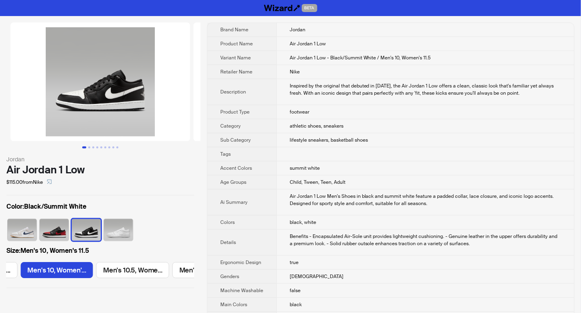
scroll to position [0, 449]
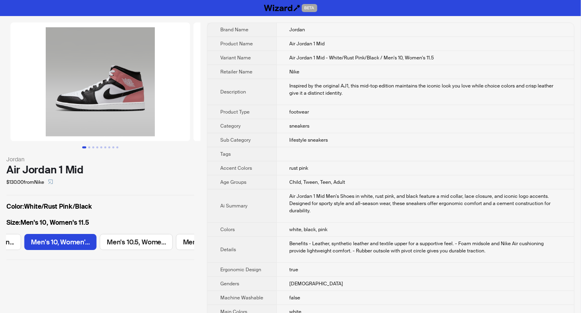
scroll to position [0, 449]
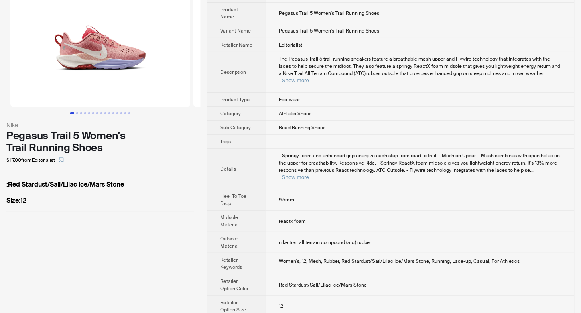
scroll to position [55, 0]
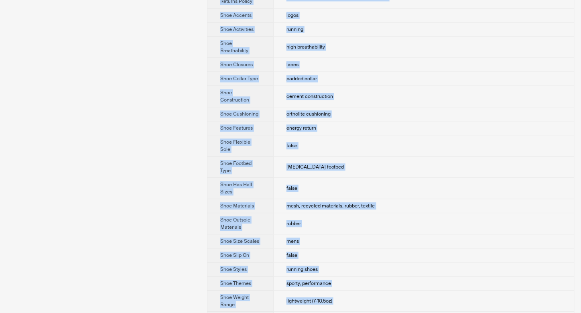
scroll to position [593, 0]
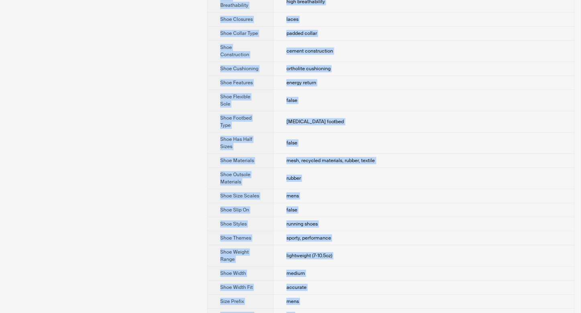
drag, startPoint x: 281, startPoint y: 28, endPoint x: 306, endPoint y: 306, distance: 278.8
copy tbody "Adidas Product Name Duramo SL 2.0 Running Shoe - Men's Variant Name Duramo SL 2…"
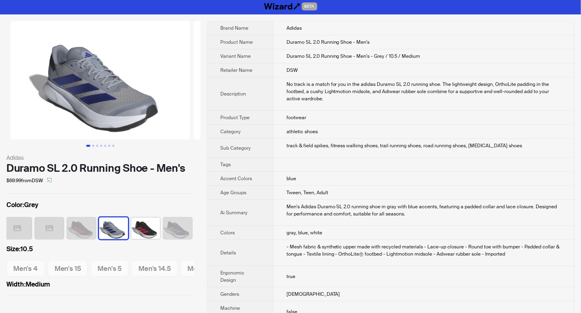
scroll to position [0, 0]
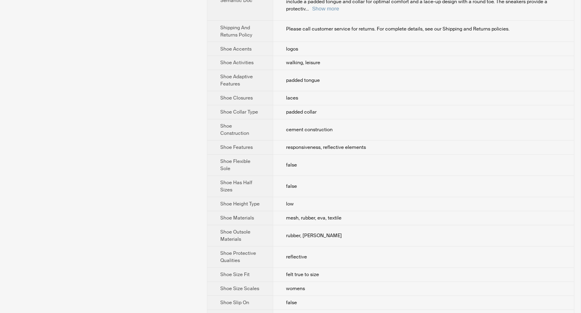
scroll to position [482, 0]
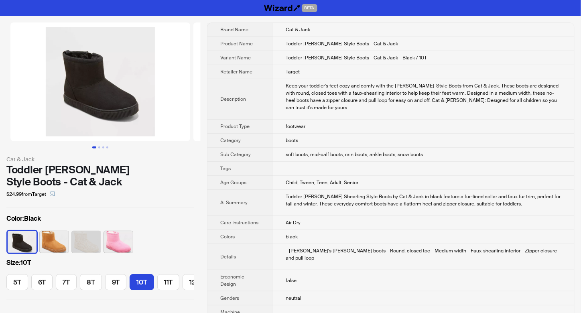
scroll to position [0, 10]
